Goal: Find specific page/section: Find specific page/section

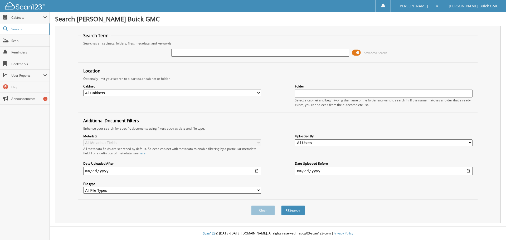
click at [185, 52] on input "text" at bounding box center [260, 53] width 178 height 8
type input "486878"
click at [281, 206] on button "Search" at bounding box center [293, 211] width 24 height 10
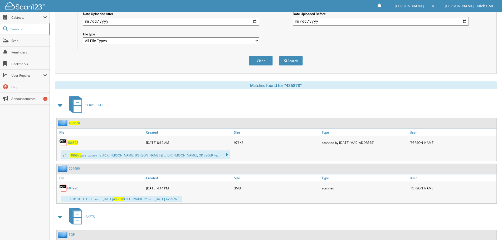
scroll to position [158, 0]
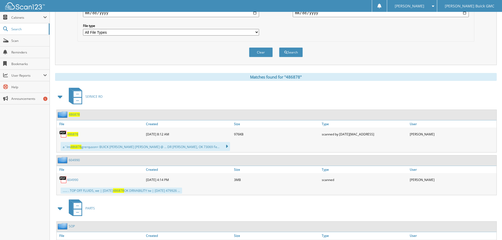
click at [74, 135] on span "486878" at bounding box center [72, 134] width 11 height 4
